Goal: Transaction & Acquisition: Download file/media

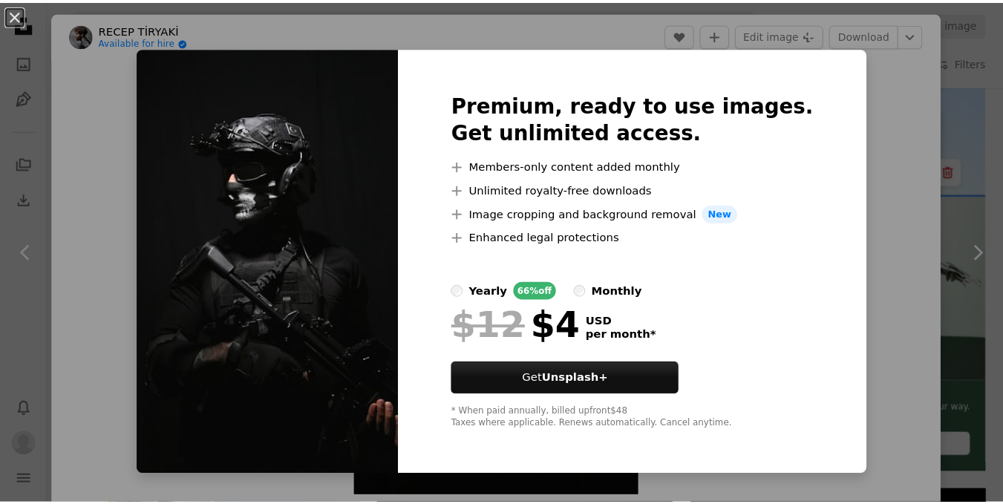
scroll to position [148, 0]
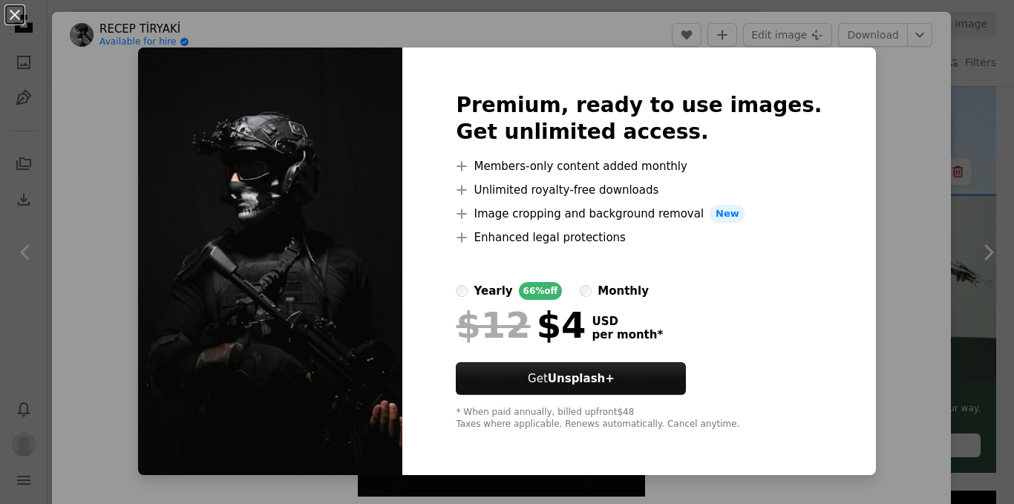
drag, startPoint x: 863, startPoint y: 137, endPoint x: 870, endPoint y: 126, distance: 13.0
click at [864, 137] on div "An X shape Premium, ready to use images. Get unlimited access. A plus sign Memb…" at bounding box center [507, 252] width 1014 height 504
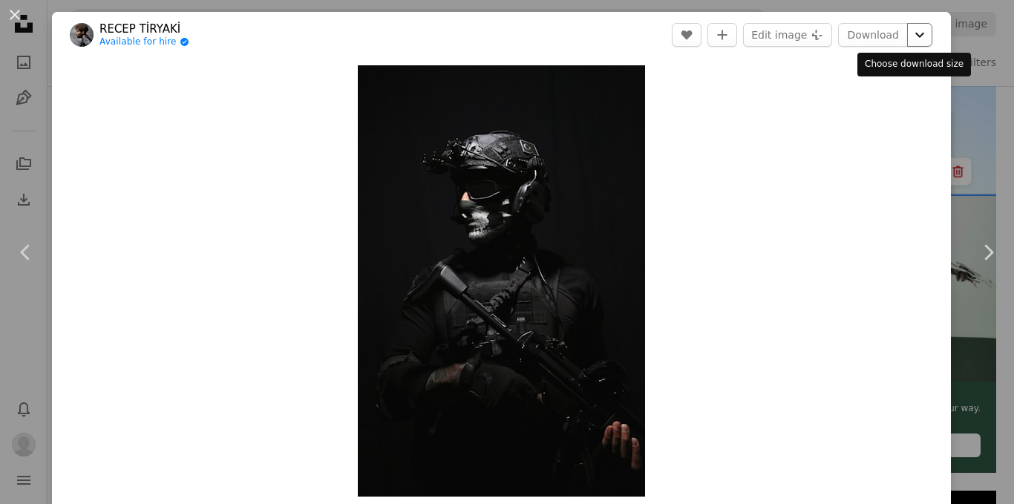
click at [908, 33] on icon "Chevron down" at bounding box center [920, 35] width 24 height 18
click at [855, 36] on dialog "An X shape Chevron left Chevron right RECEP TİRYAKİ Available for hire A checkm…" at bounding box center [507, 252] width 1014 height 504
click at [908, 30] on icon "Chevron down" at bounding box center [920, 35] width 24 height 18
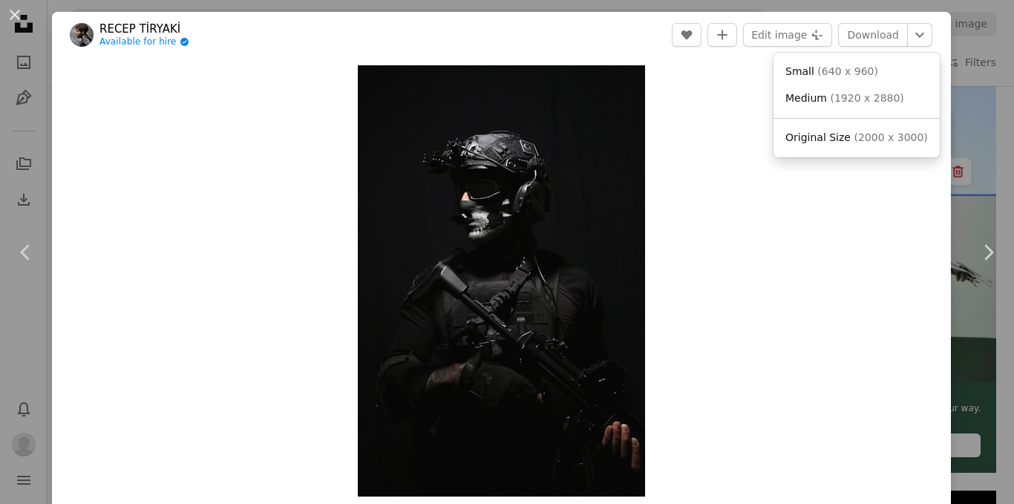
click at [866, 154] on div "Small ( 640 x 960 ) Medium ( 1920 x 2880 ) Original Size ( 2000 x 3000 ) Edit i…" at bounding box center [856, 105] width 166 height 105
click at [866, 145] on span "Original Size ( 2000 x 3000 )" at bounding box center [856, 138] width 143 height 15
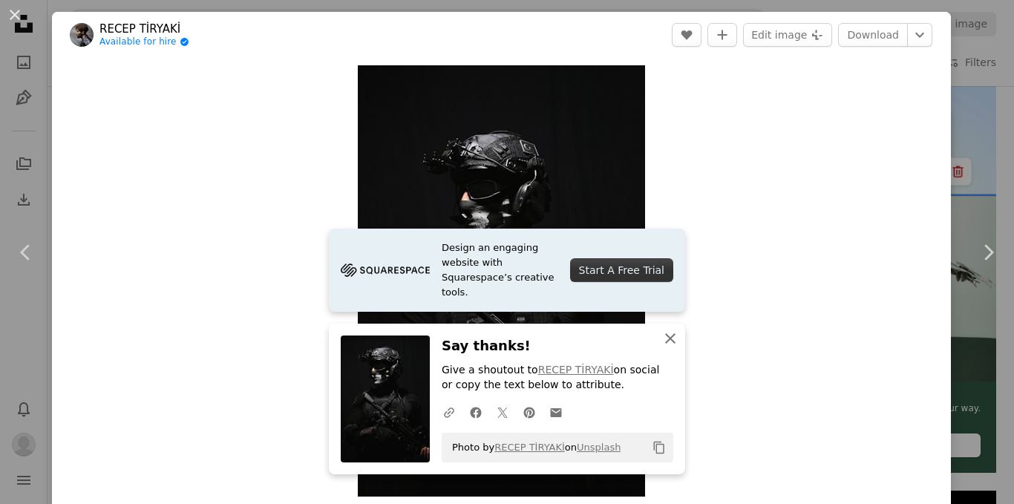
click at [661, 341] on icon "An X shape" at bounding box center [670, 339] width 18 height 18
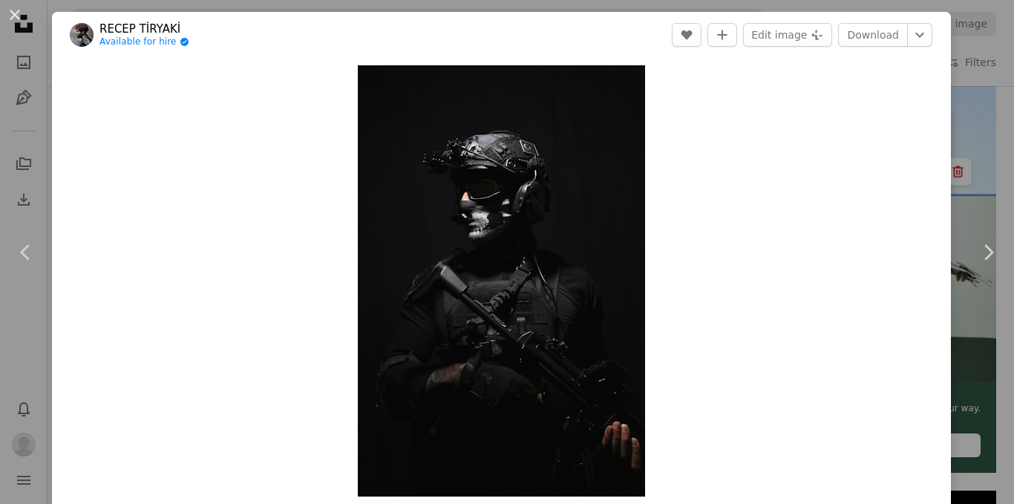
drag, startPoint x: 696, startPoint y: 73, endPoint x: 714, endPoint y: 51, distance: 27.9
click at [696, 73] on div "Zoom in" at bounding box center [501, 281] width 899 height 446
click at [723, 41] on button "A plus sign" at bounding box center [722, 35] width 30 height 24
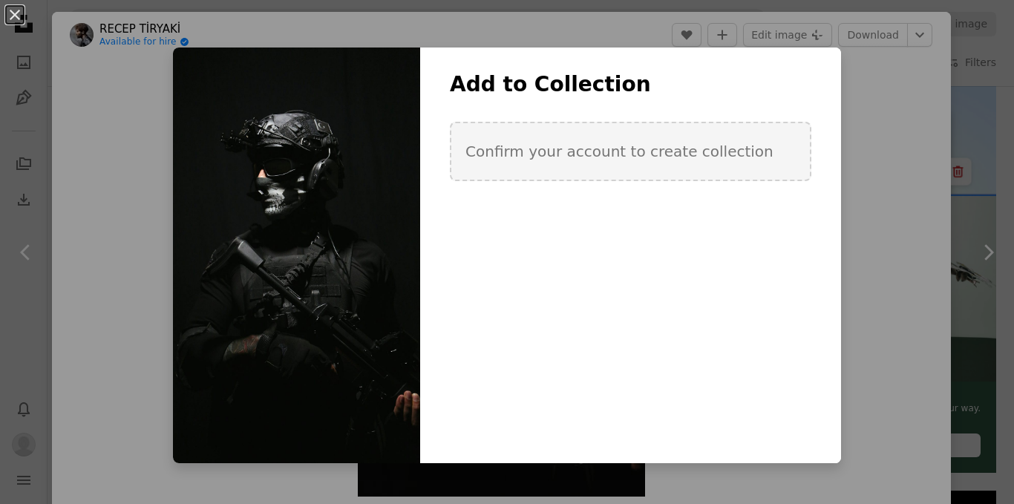
click at [517, 203] on div "Add to Collection Confirm your account to create collection" at bounding box center [630, 145] width 421 height 148
click at [917, 84] on div "An X shape Add to Collection Confirm your account to create collection Create n…" at bounding box center [507, 252] width 1014 height 504
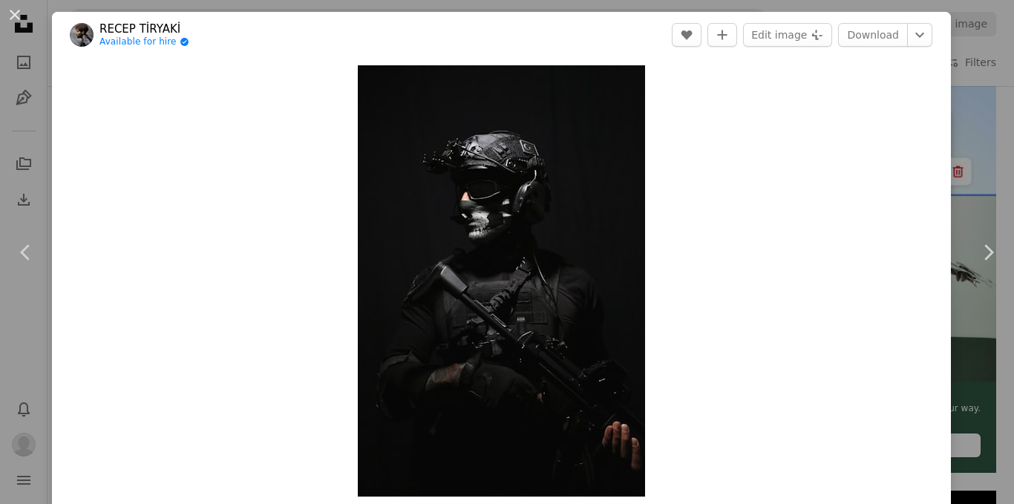
click at [952, 59] on div "An X shape Chevron left Chevron right RECEP TİRYAKİ Available for hire A checkm…" at bounding box center [507, 252] width 1014 height 504
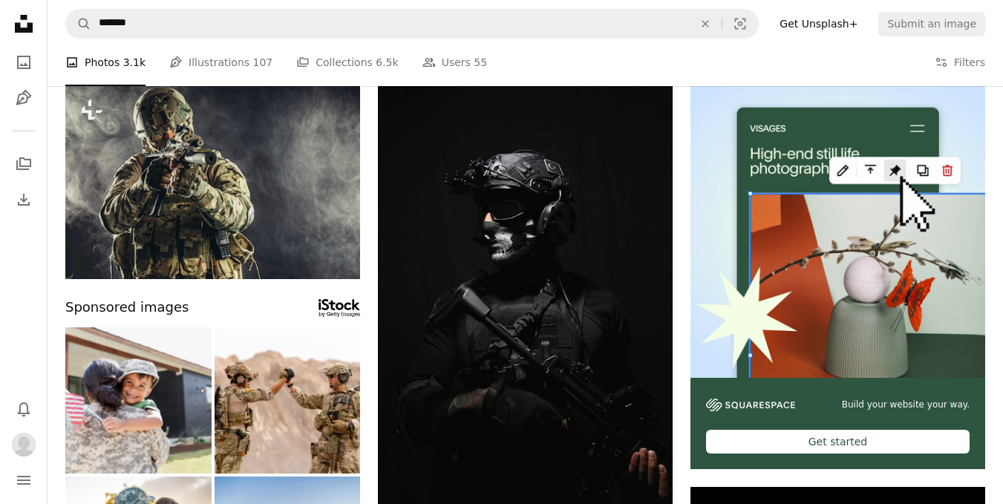
click at [822, 21] on link "Get Unsplash+" at bounding box center [819, 24] width 96 height 24
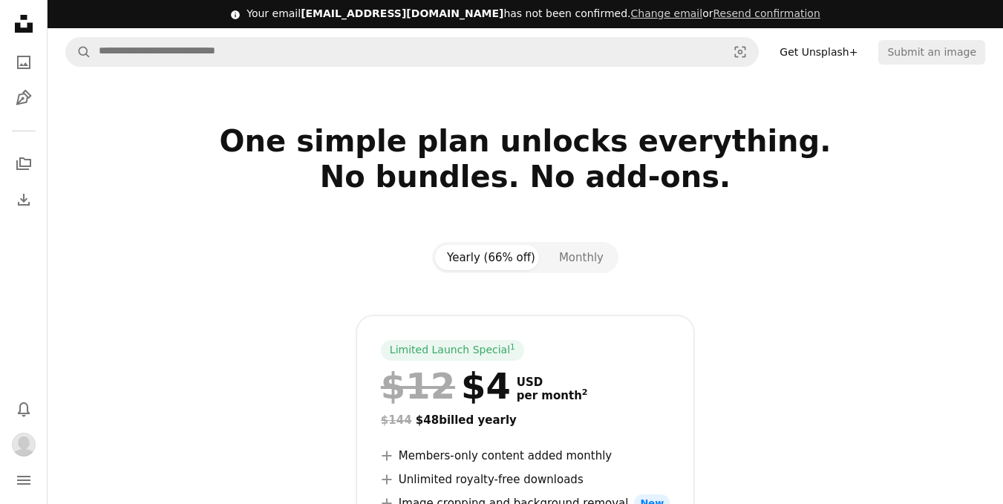
click at [29, 45] on div "Unsplash logo Unsplash Home A photo Pen Tool" at bounding box center [24, 61] width 30 height 104
click at [28, 58] on icon "A photo" at bounding box center [24, 62] width 18 height 18
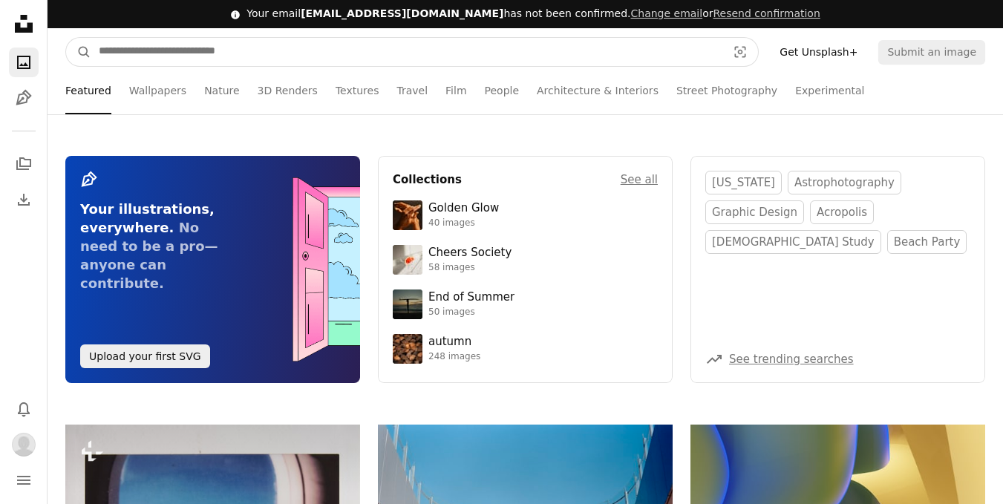
click at [255, 52] on input "Find visuals sitewide" at bounding box center [406, 52] width 631 height 28
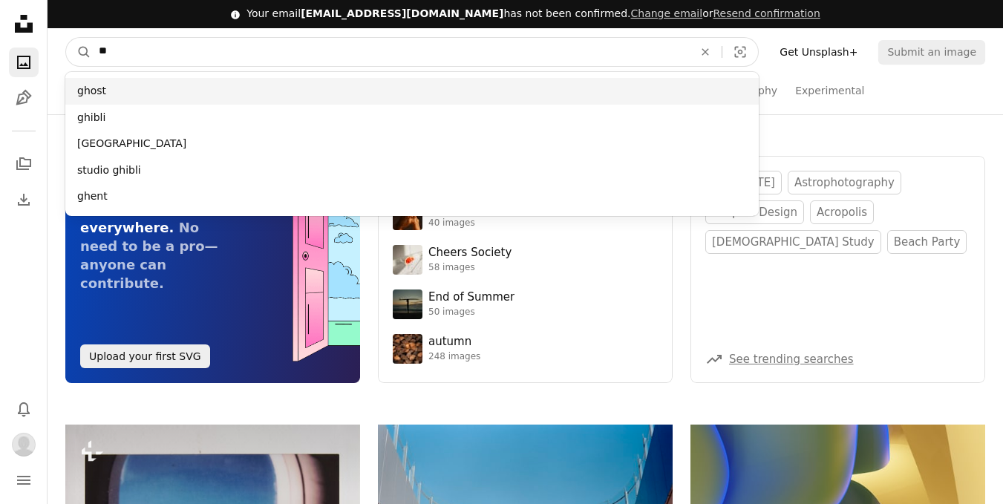
type input "**"
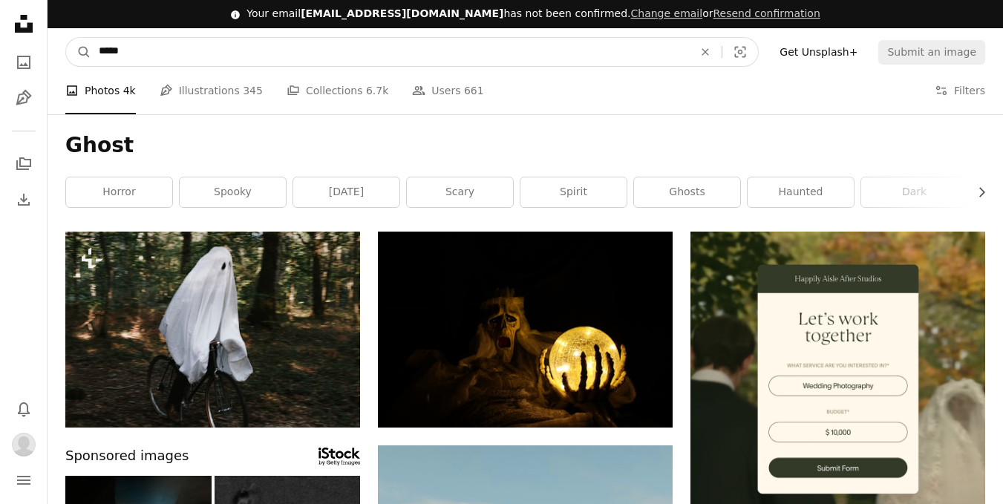
click at [345, 39] on input "*****" at bounding box center [390, 52] width 598 height 28
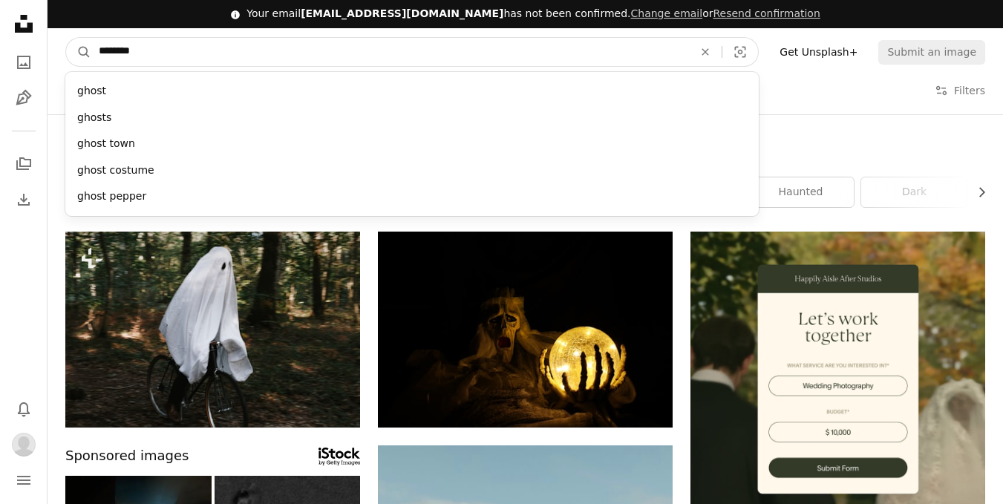
type input "*********"
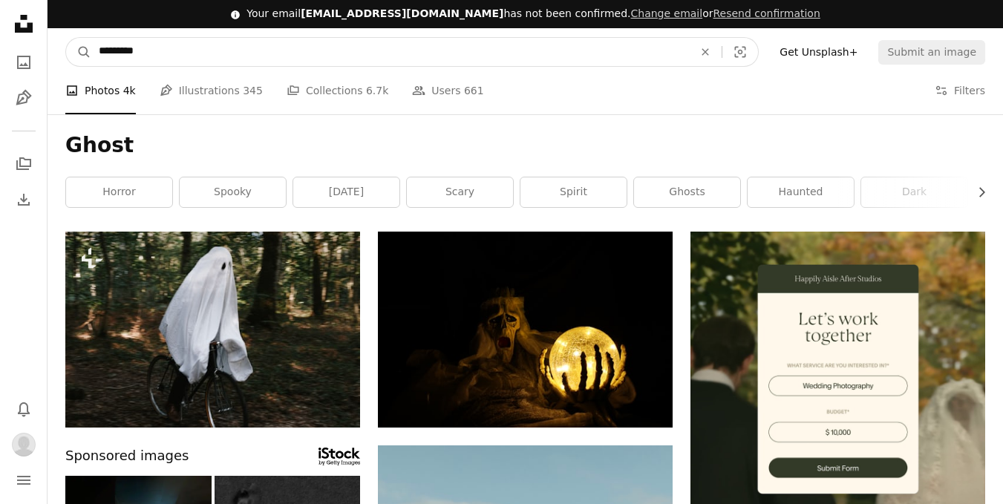
click button "A magnifying glass" at bounding box center [78, 52] width 25 height 28
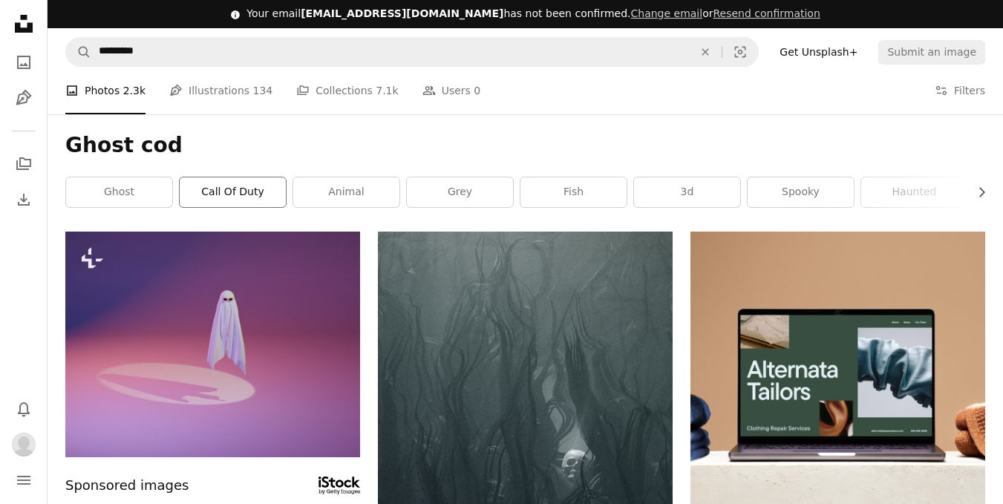
click at [226, 201] on link "call of duty" at bounding box center [233, 192] width 106 height 30
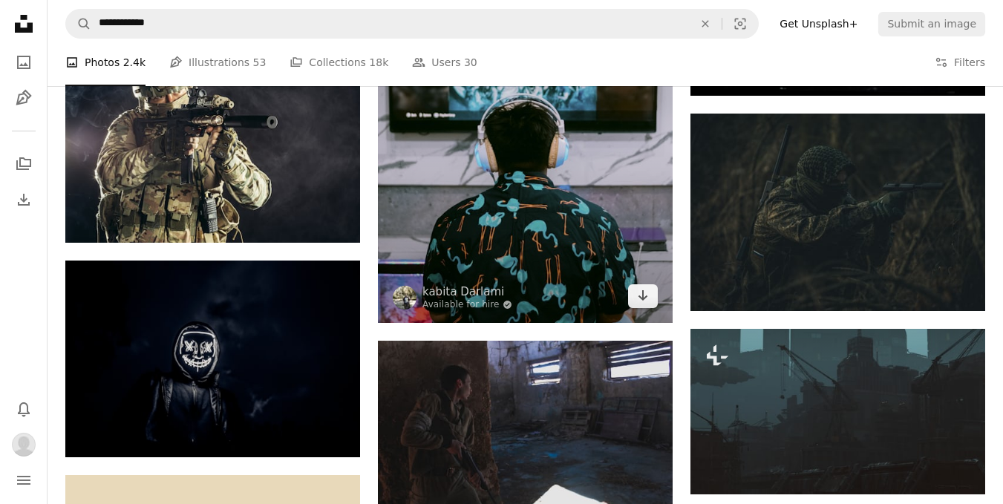
scroll to position [1485, 0]
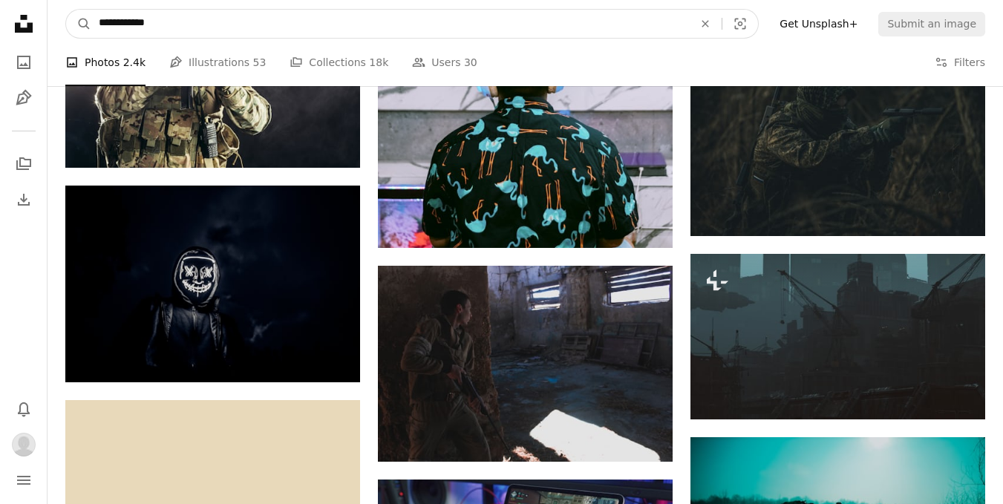
click at [309, 24] on input "**********" at bounding box center [390, 24] width 598 height 28
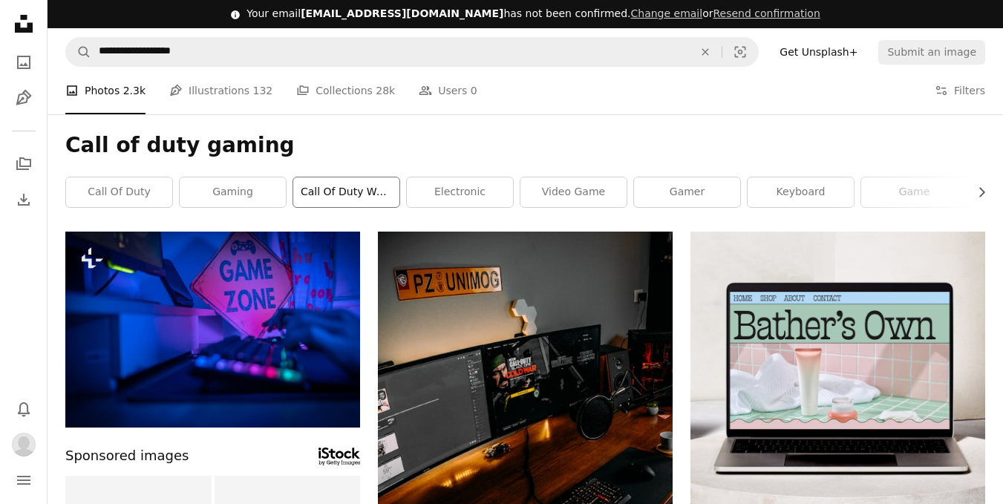
click at [362, 184] on link "call of duty warzone" at bounding box center [346, 192] width 106 height 30
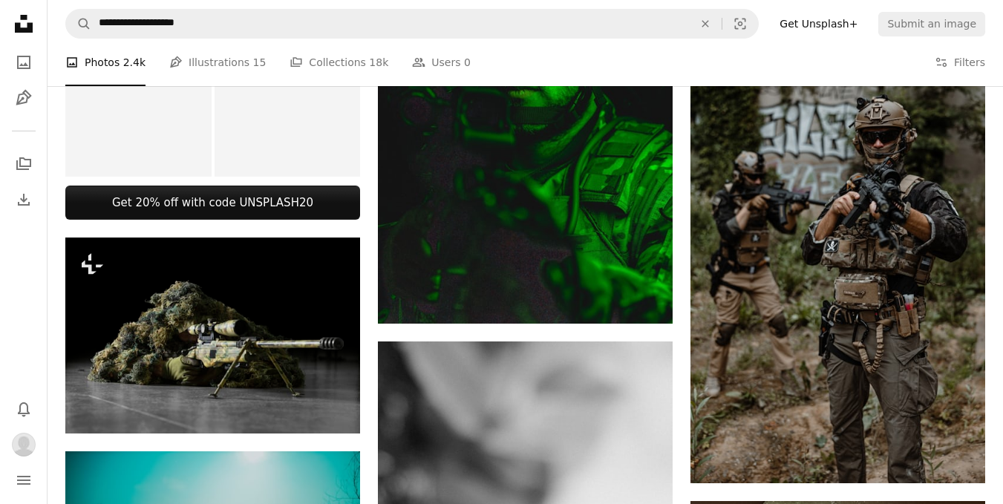
scroll to position [520, 0]
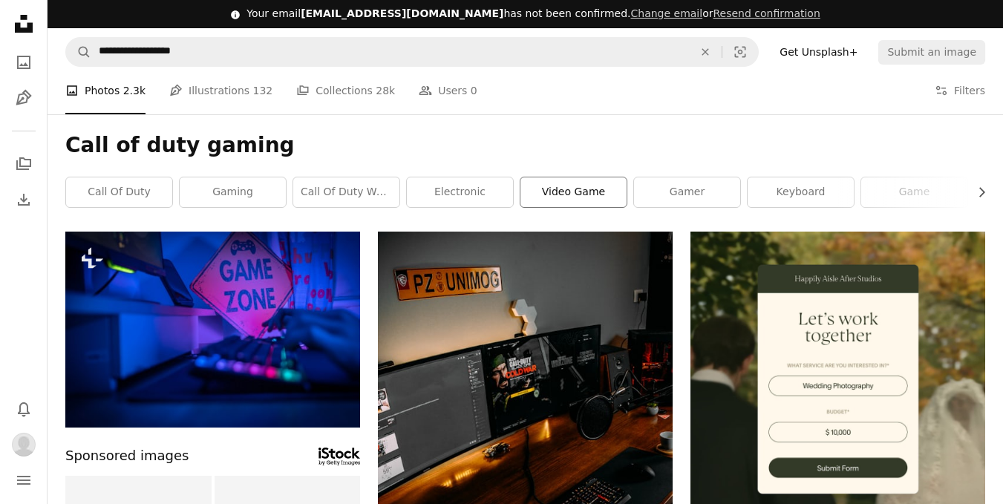
click at [551, 192] on link "video game" at bounding box center [573, 192] width 106 height 30
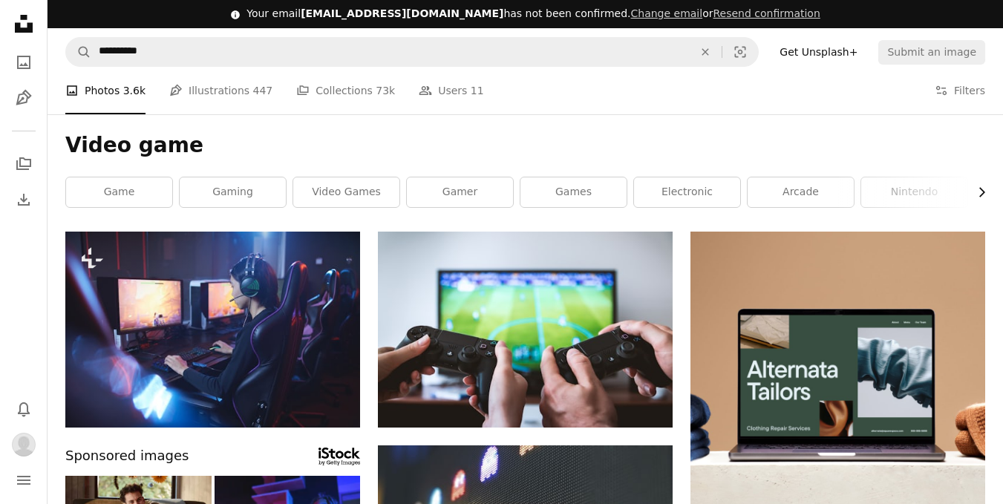
click at [978, 183] on button "Chevron right" at bounding box center [976, 192] width 17 height 30
click at [990, 189] on div "Video game Chevron left Chevron right game gaming video games gamer games elect…" at bounding box center [525, 172] width 955 height 117
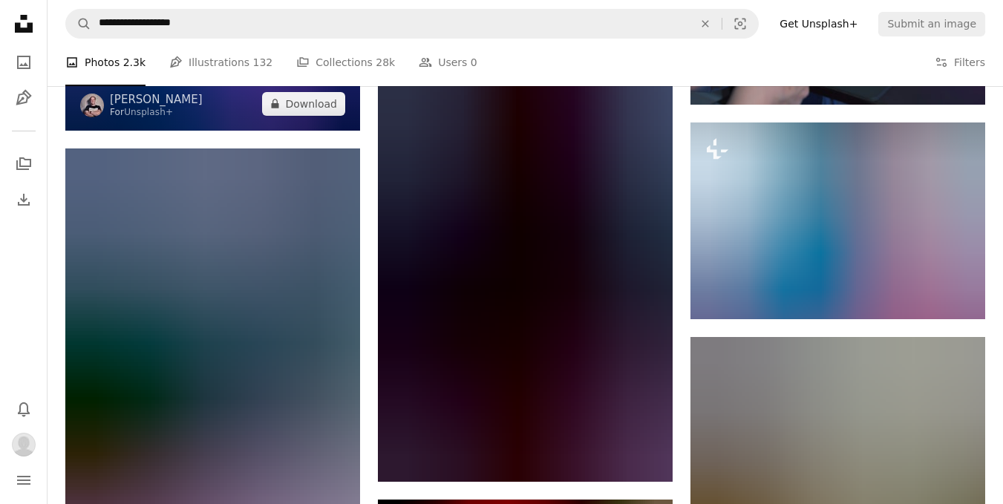
scroll to position [1410, 0]
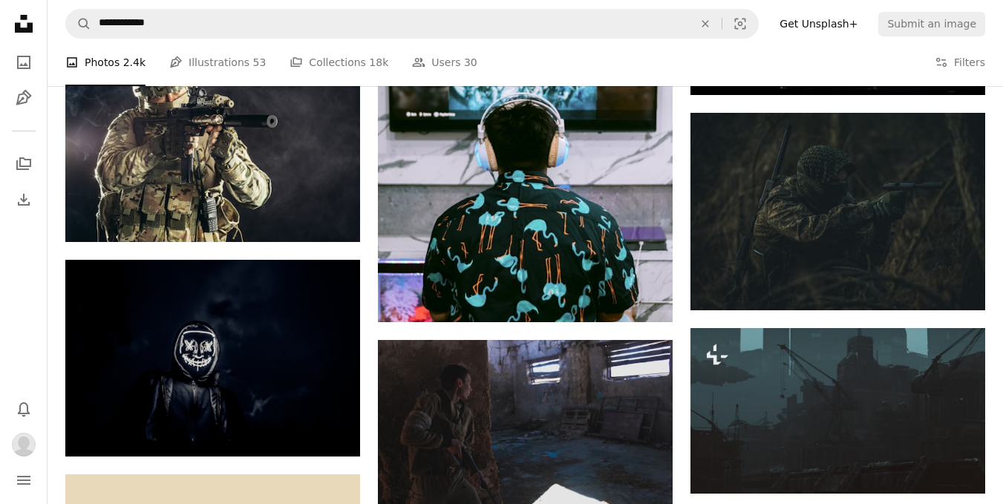
scroll to position [1485, 0]
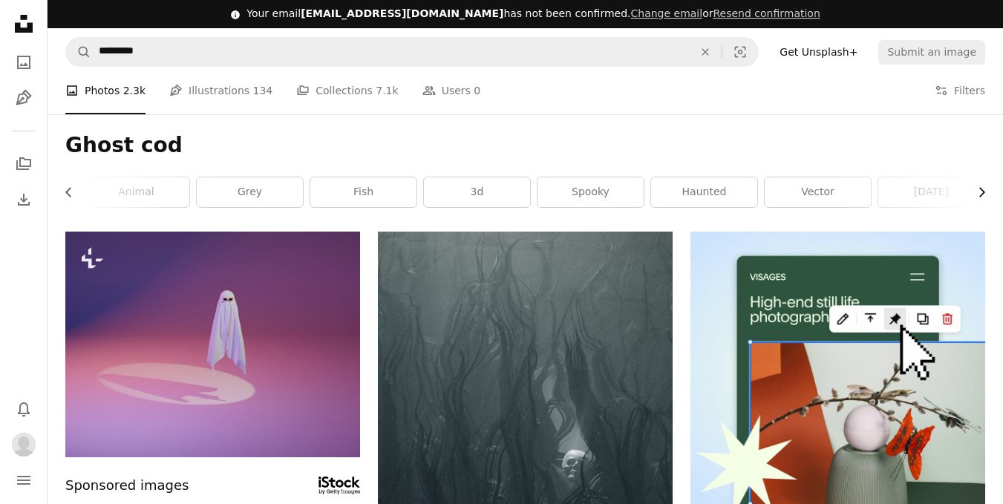
click at [973, 192] on button "Chevron right" at bounding box center [976, 192] width 17 height 30
click at [973, 192] on link "digital image" at bounding box center [931, 192] width 106 height 30
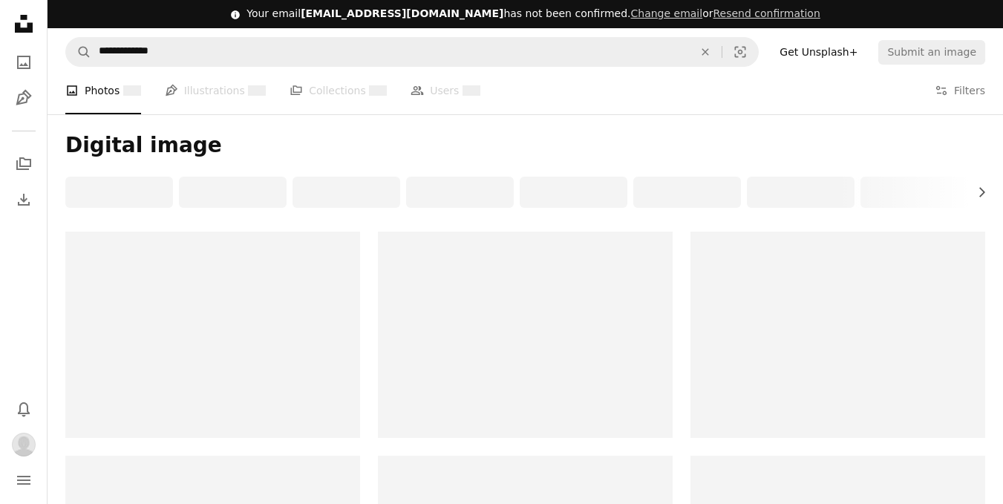
click at [973, 192] on button "Chevron right" at bounding box center [976, 192] width 17 height 30
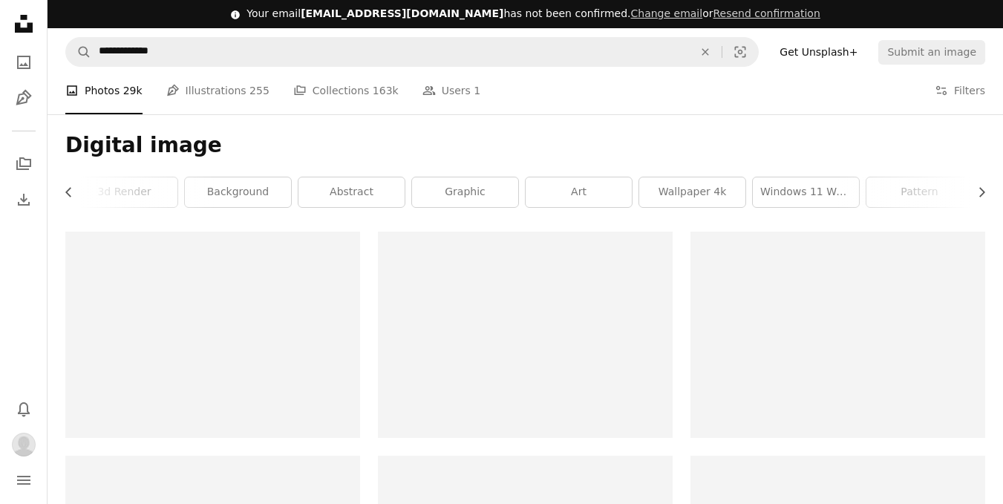
scroll to position [0, 223]
click at [301, 33] on nav "**********" at bounding box center [525, 52] width 955 height 48
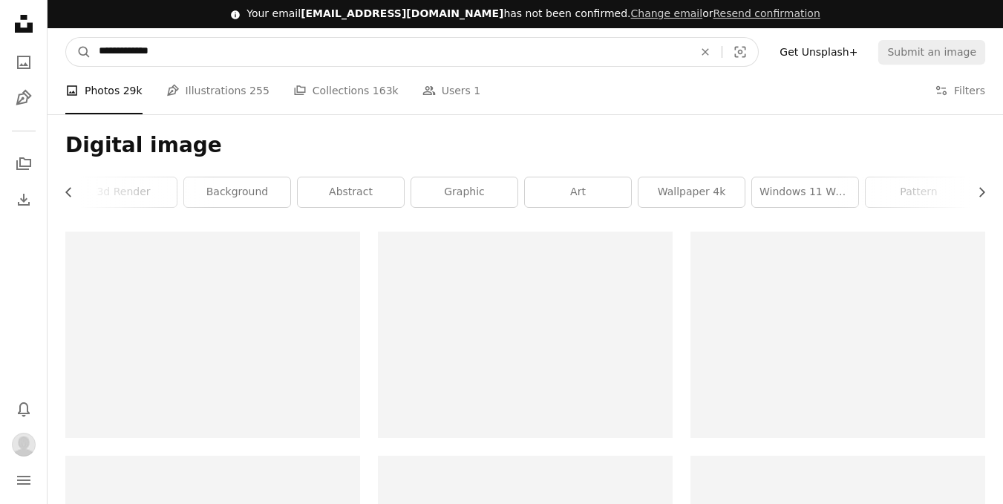
click at [302, 41] on input "**********" at bounding box center [390, 52] width 598 height 28
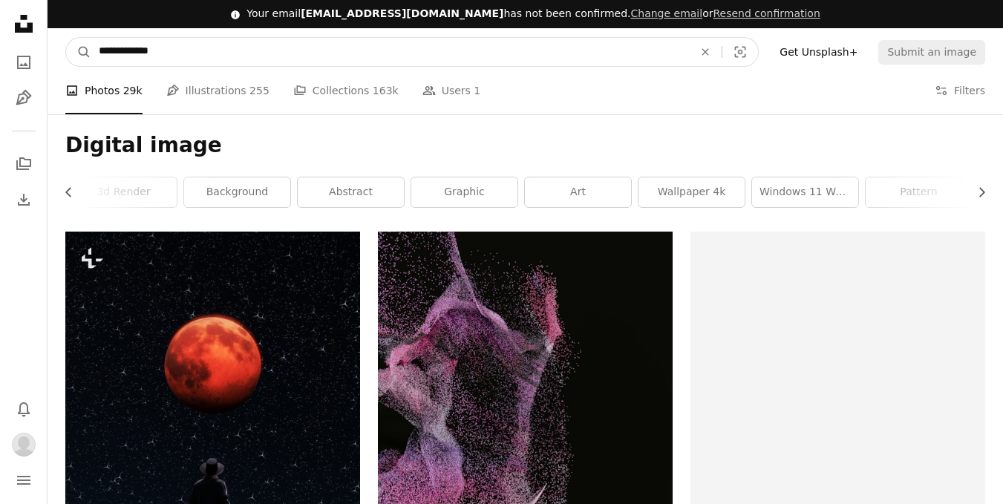
click at [298, 57] on input "**********" at bounding box center [390, 52] width 598 height 28
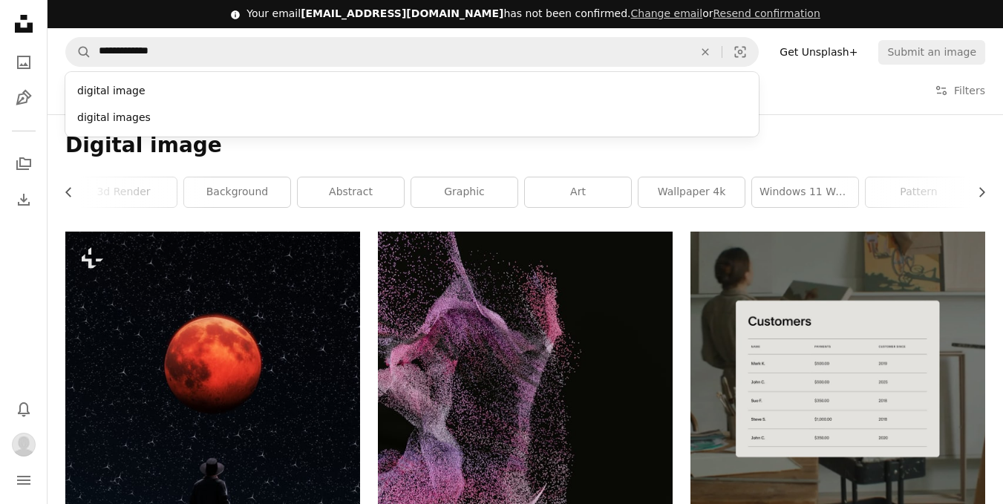
drag, startPoint x: 823, startPoint y: 70, endPoint x: 812, endPoint y: 71, distance: 11.2
click at [823, 70] on nav "**********" at bounding box center [525, 52] width 955 height 48
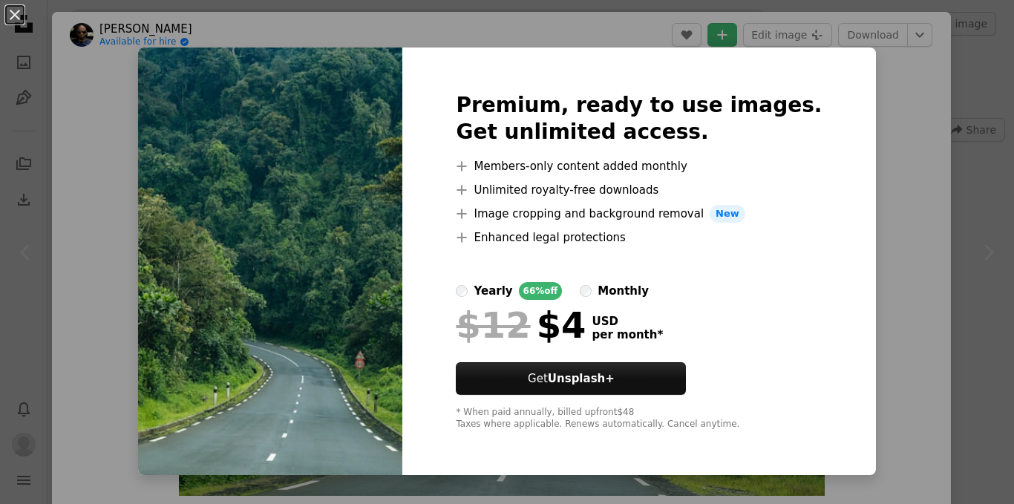
click at [843, 293] on div "An X shape Premium, ready to use images. Get unlimited access. A plus sign Memb…" at bounding box center [507, 252] width 1014 height 504
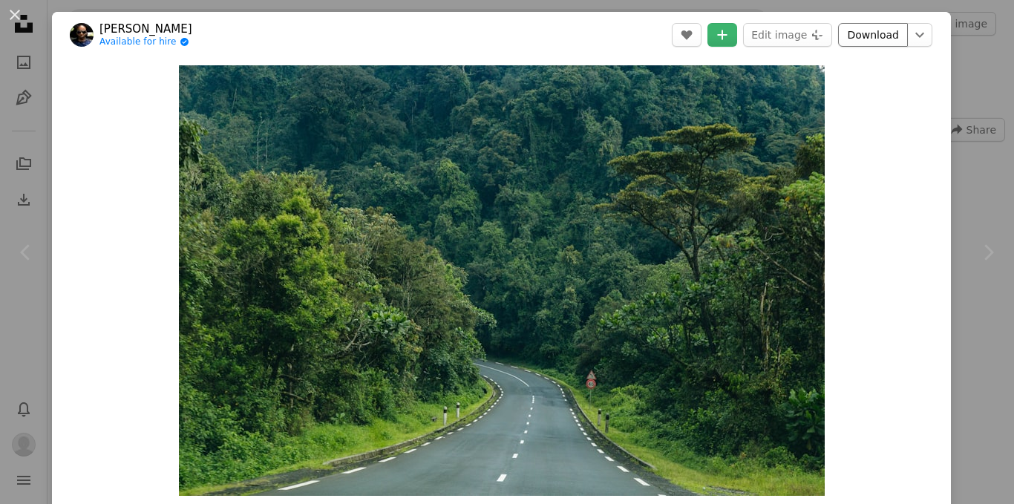
click at [872, 31] on link "Download" at bounding box center [873, 35] width 70 height 24
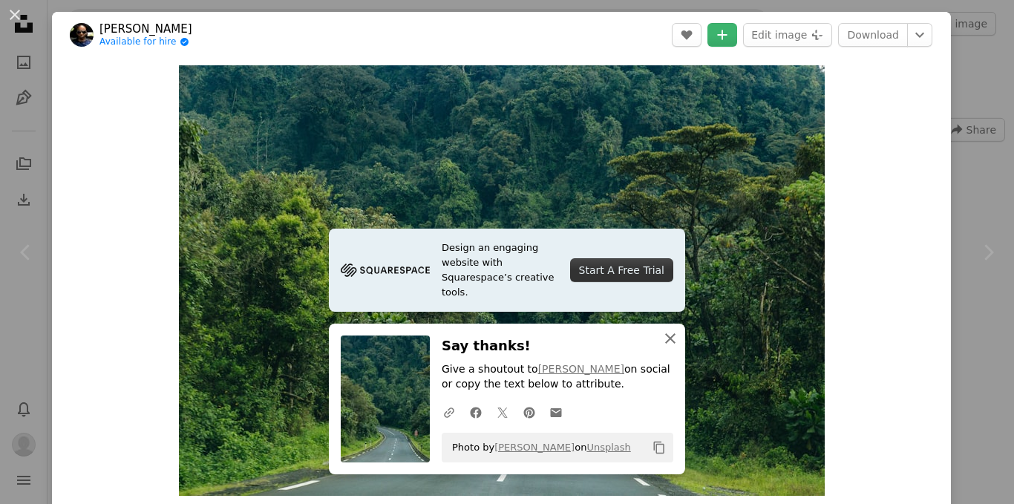
click at [665, 341] on icon "button" at bounding box center [670, 338] width 10 height 10
